Goal: Communication & Community: Answer question/provide support

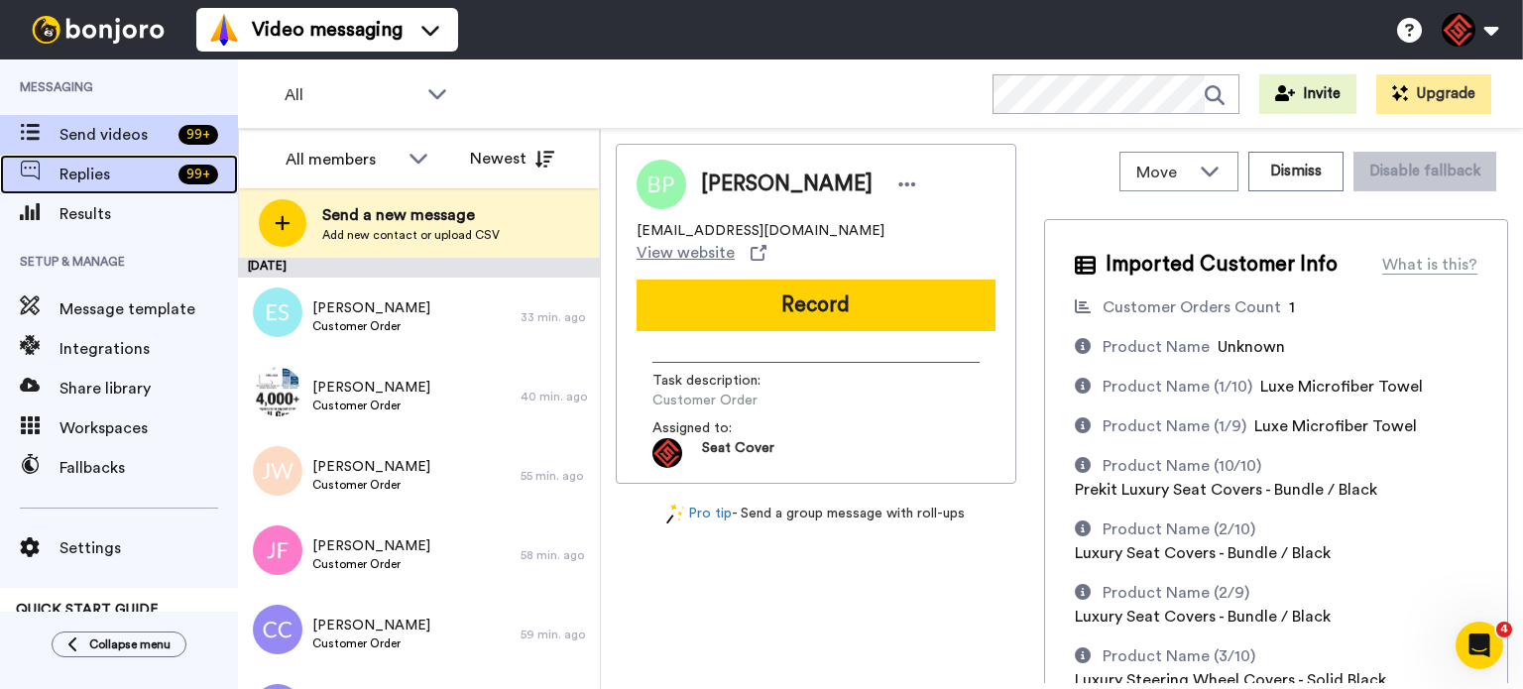
click at [87, 174] on span "Replies" at bounding box center [114, 175] width 111 height 24
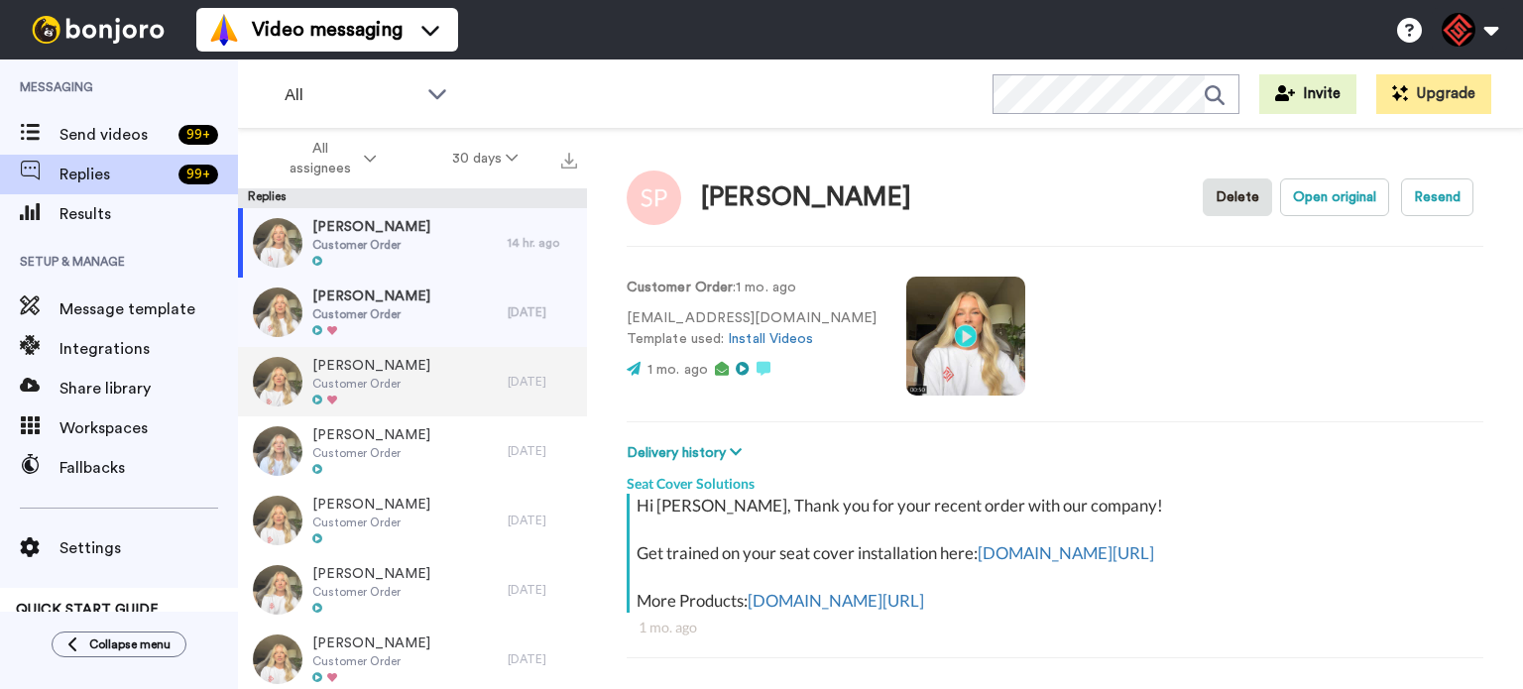
scroll to position [69, 0]
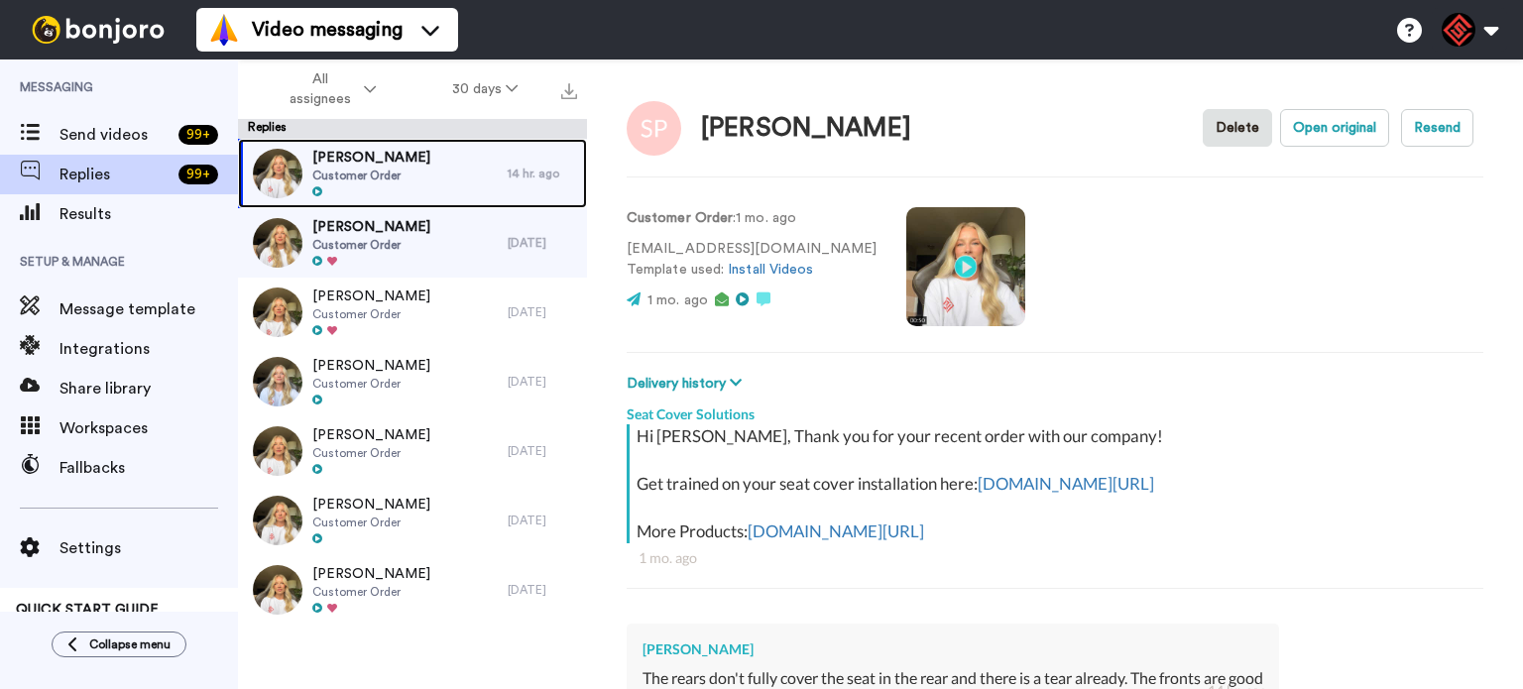
click at [396, 175] on span "Customer Order" at bounding box center [371, 176] width 118 height 16
drag, startPoint x: 396, startPoint y: 175, endPoint x: 963, endPoint y: 355, distance: 595.1
click at [396, 175] on span "Customer Order" at bounding box center [371, 176] width 118 height 16
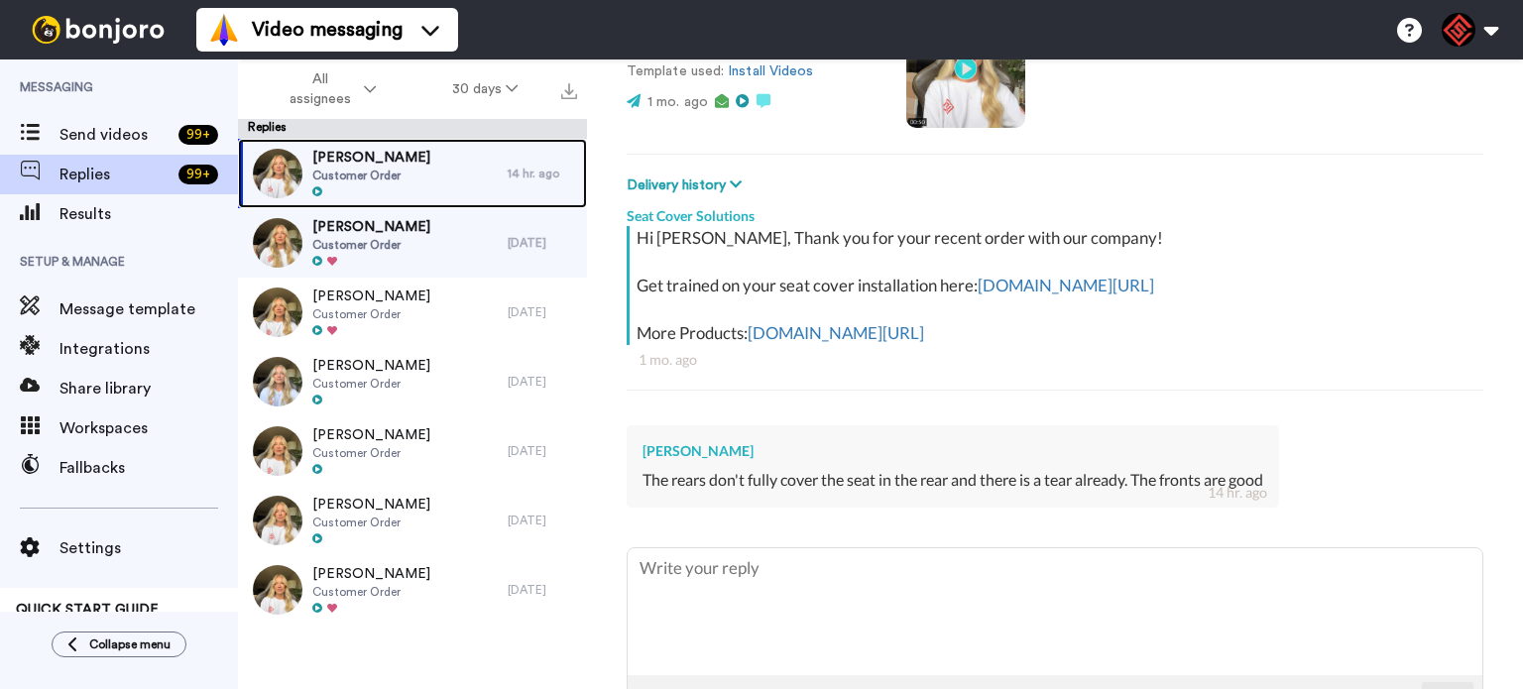
scroll to position [334, 0]
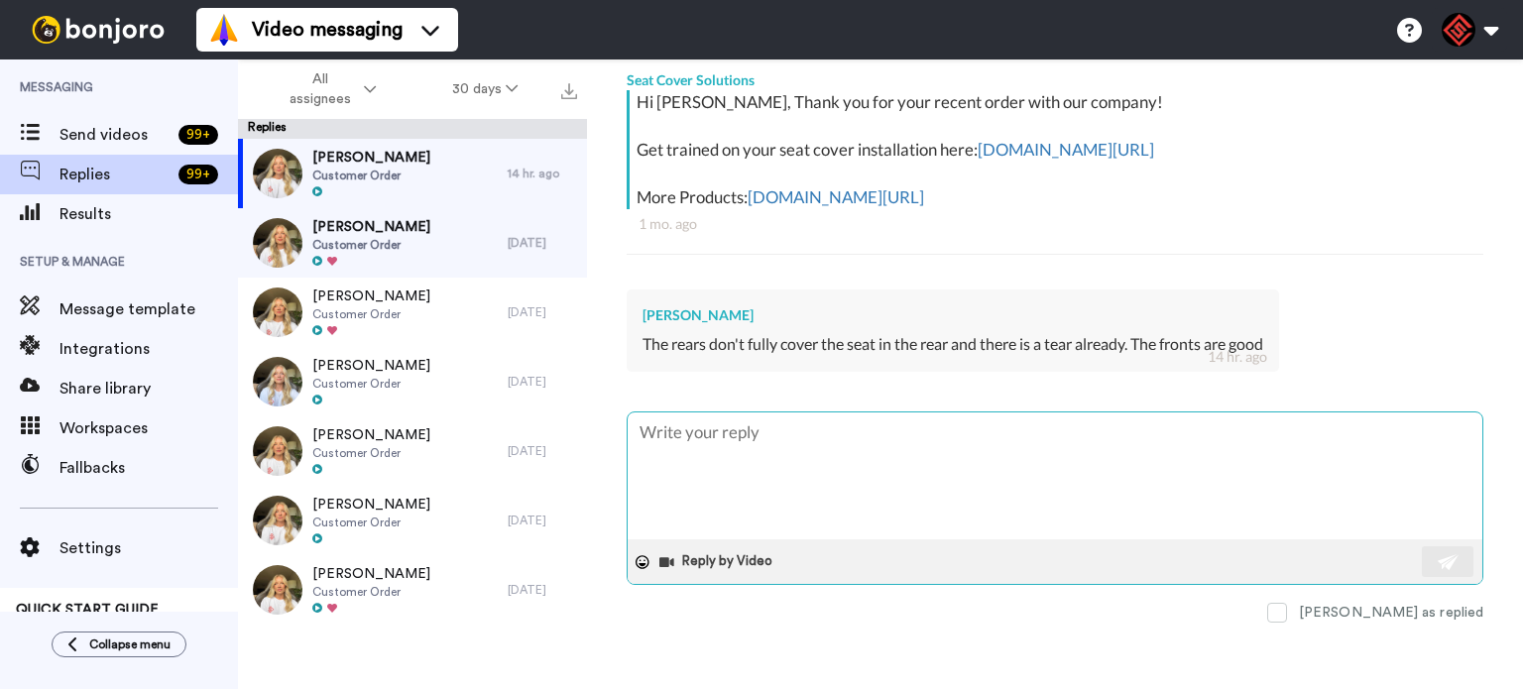
click at [755, 451] on textarea at bounding box center [1055, 475] width 855 height 127
paste textarea "Hi [PERSON_NAME], Thanks for reaching out! I’m so sorry to hear about the issue…"
type textarea "x"
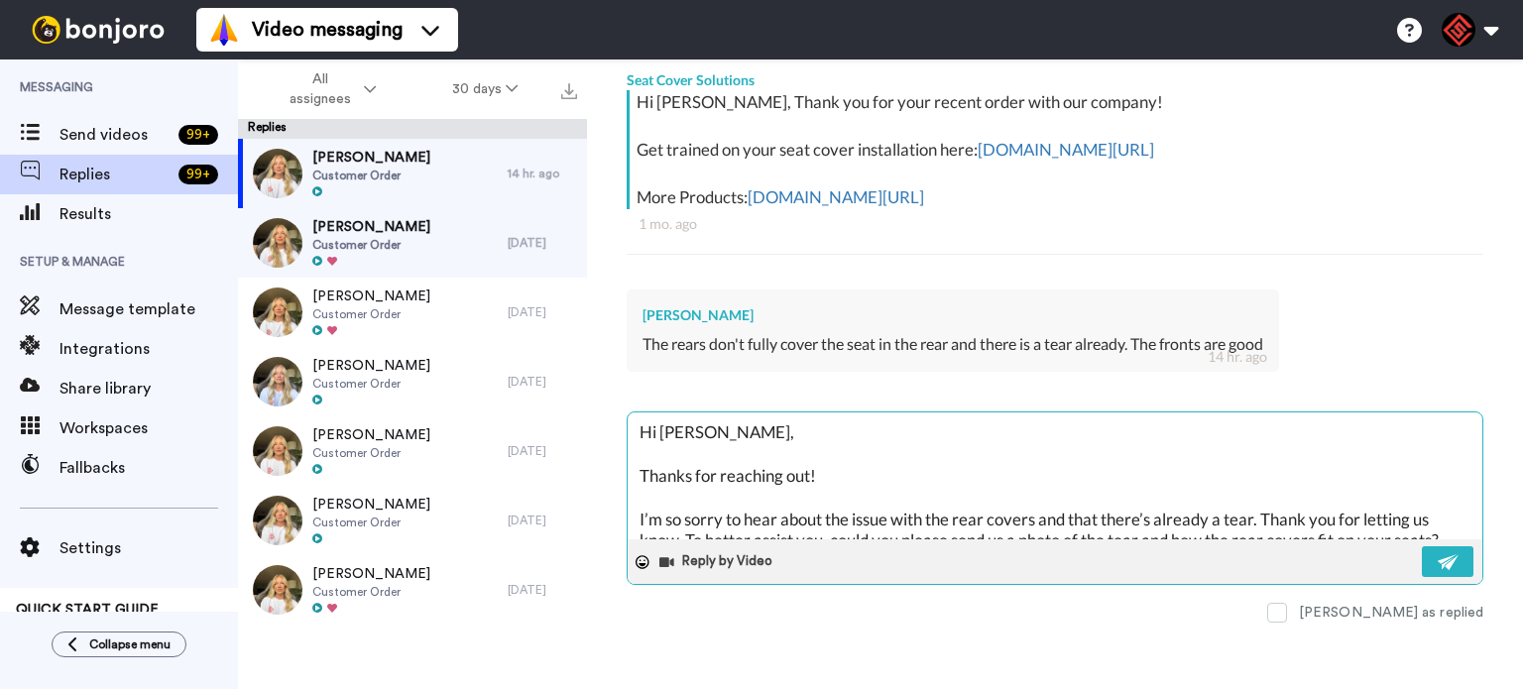
scroll to position [75, 0]
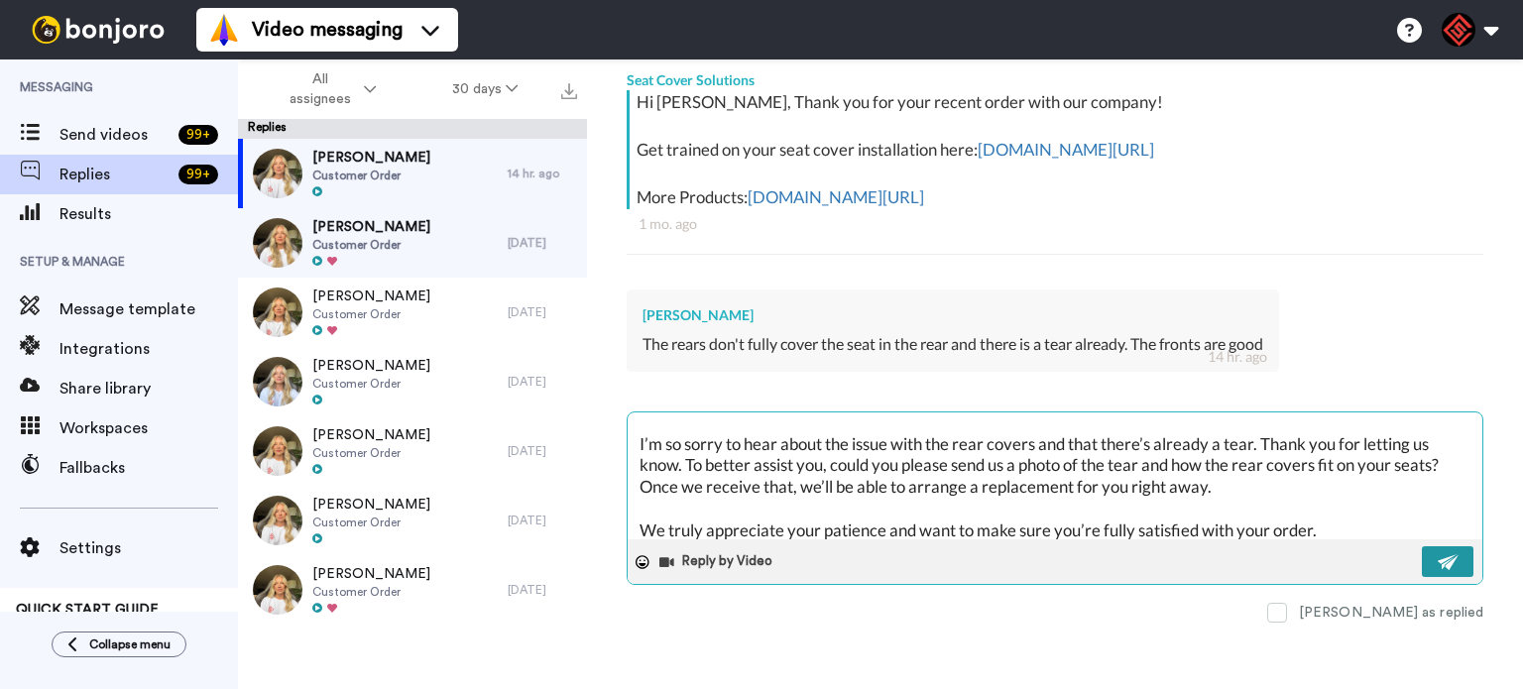
type textarea "Hi [PERSON_NAME], Thanks for reaching out! I’m so sorry to hear about the issue…"
click at [1444, 547] on button at bounding box center [1448, 561] width 52 height 31
type textarea "x"
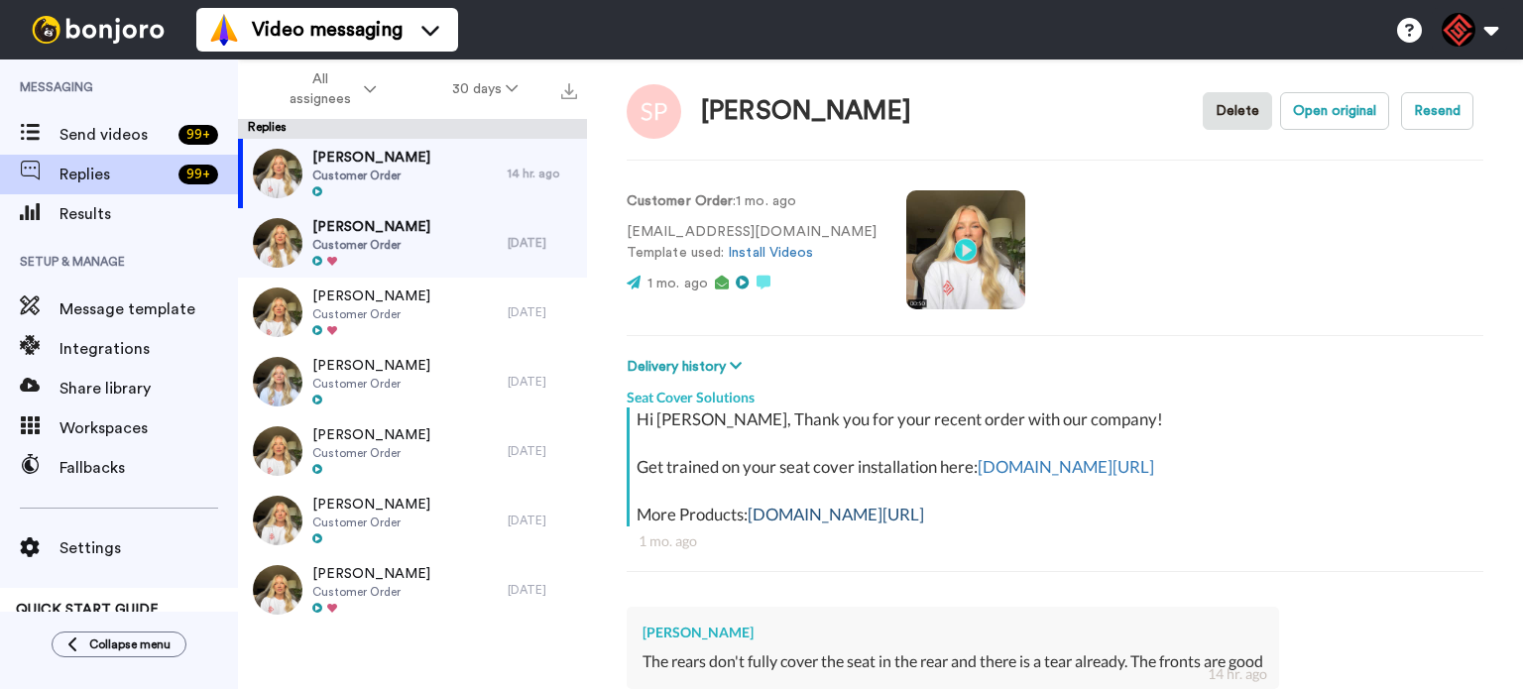
scroll to position [0, 0]
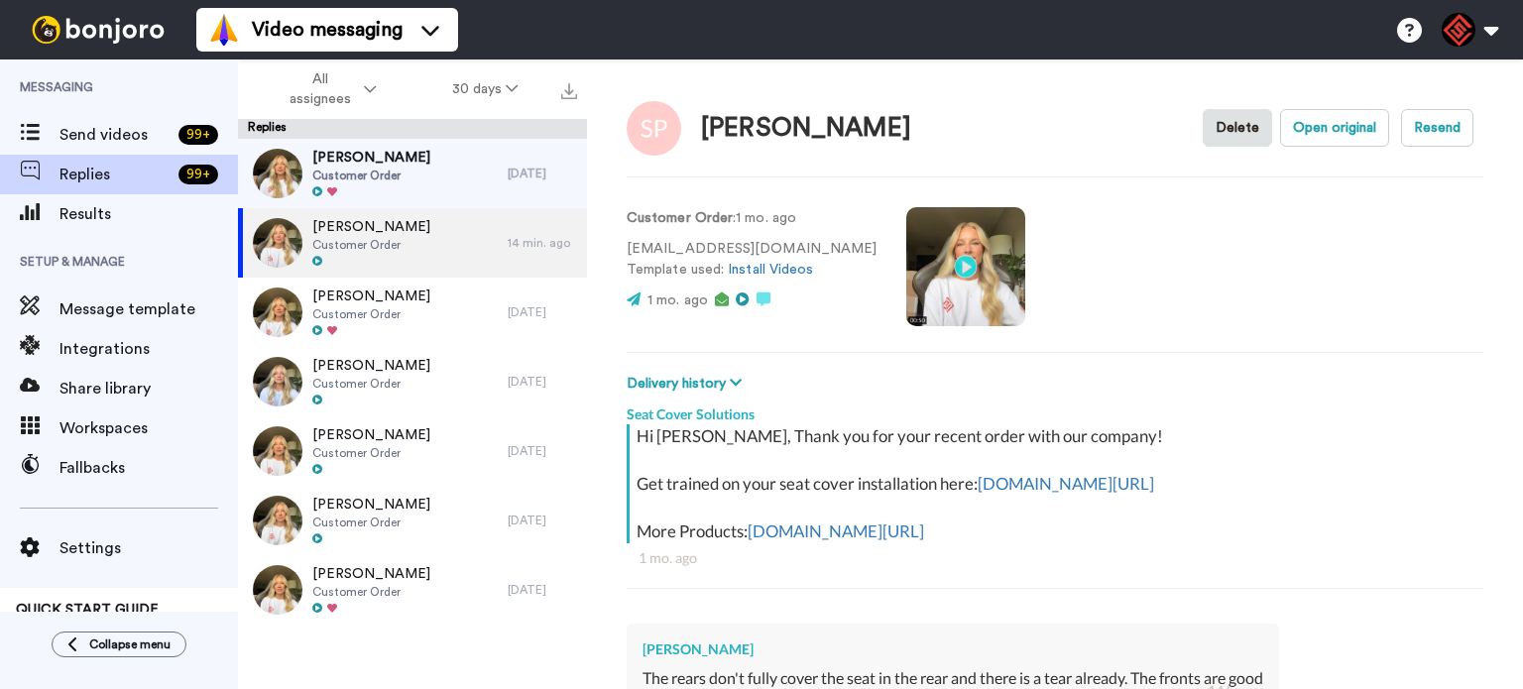
type textarea "x"
